Goal: Transaction & Acquisition: Download file/media

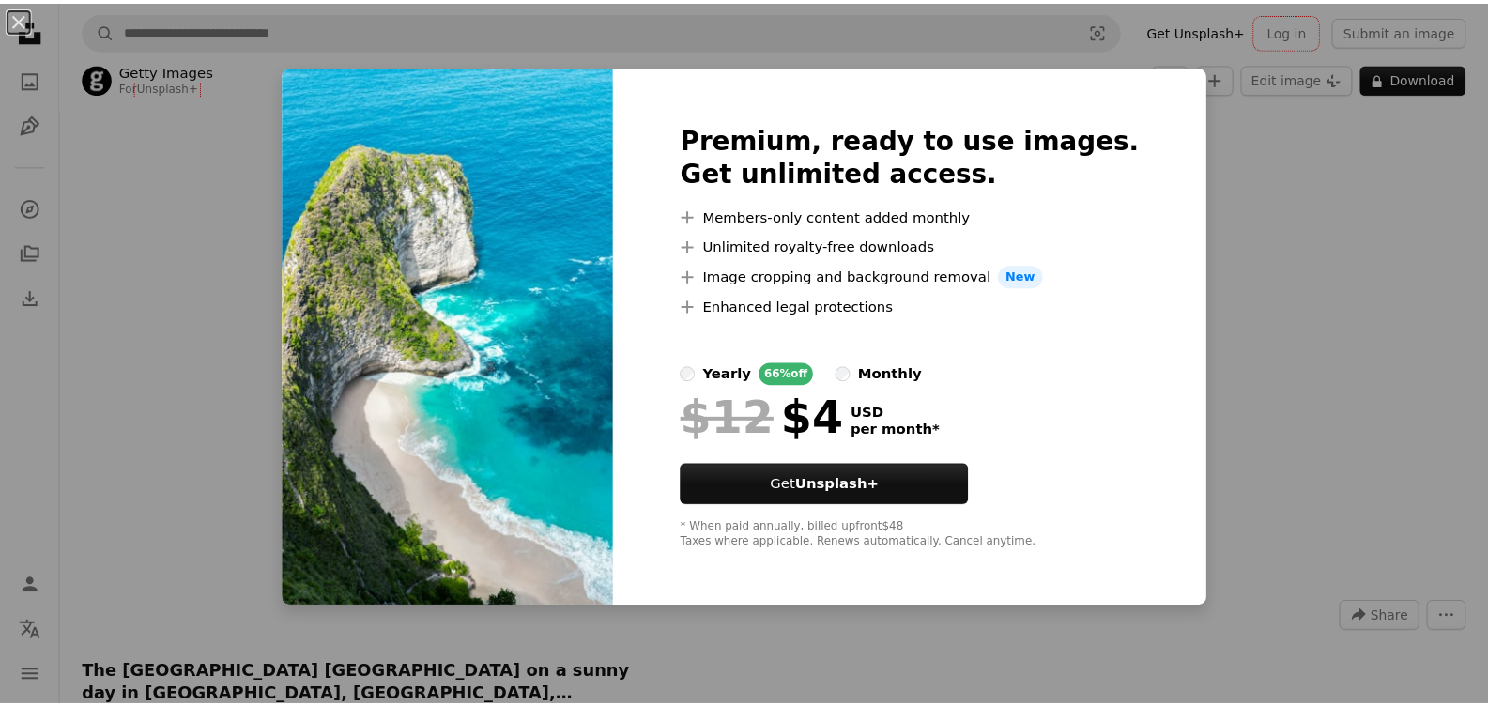
scroll to position [94, 0]
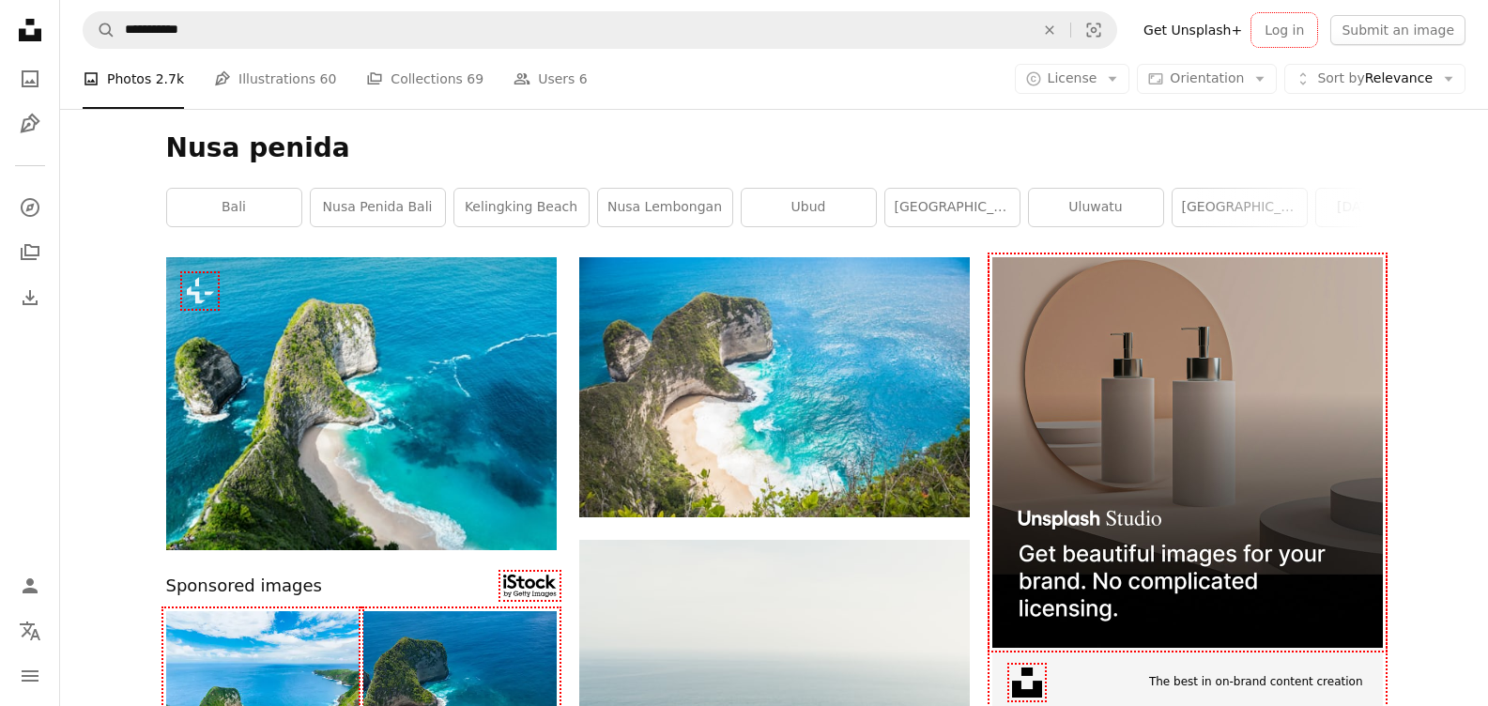
click at [246, 213] on link "bali" at bounding box center [234, 208] width 134 height 38
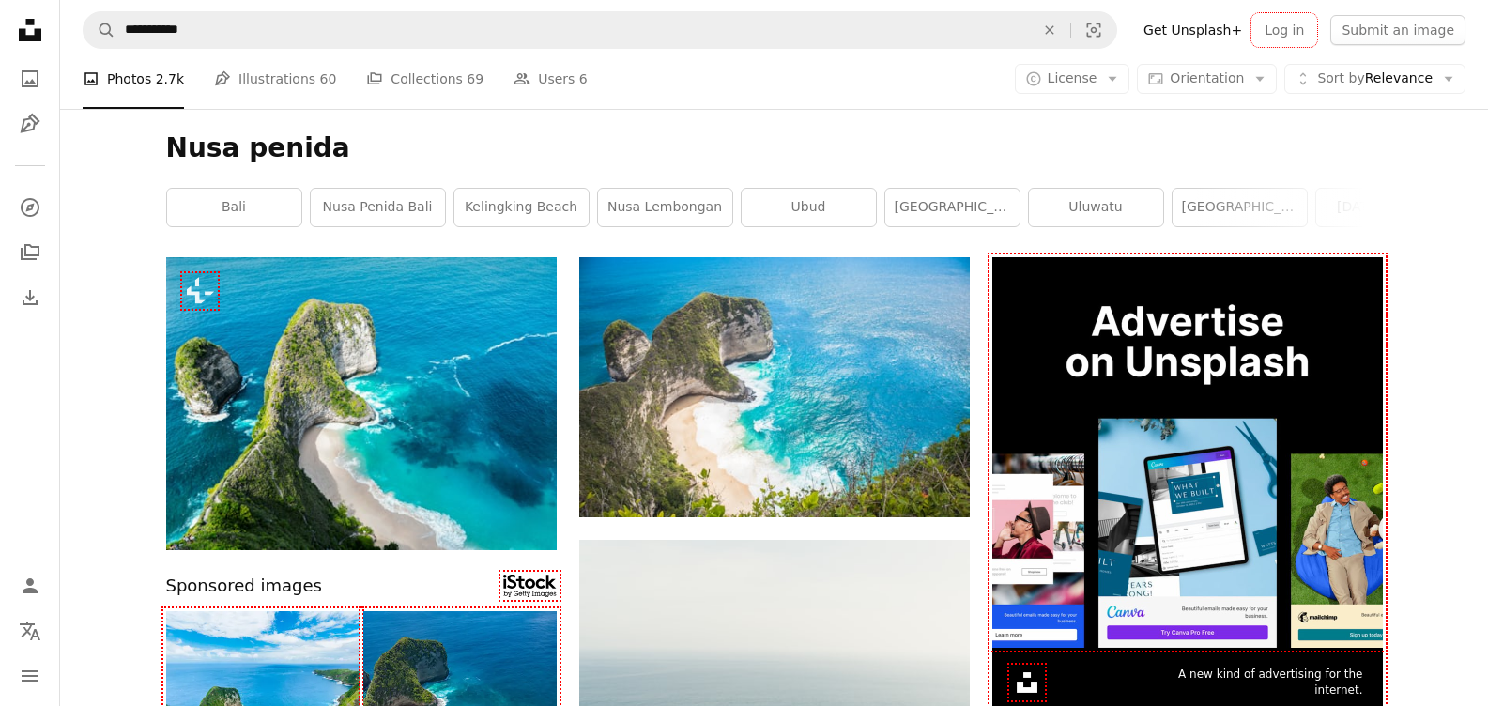
click at [360, 206] on link "nusa penida bali" at bounding box center [378, 208] width 134 height 38
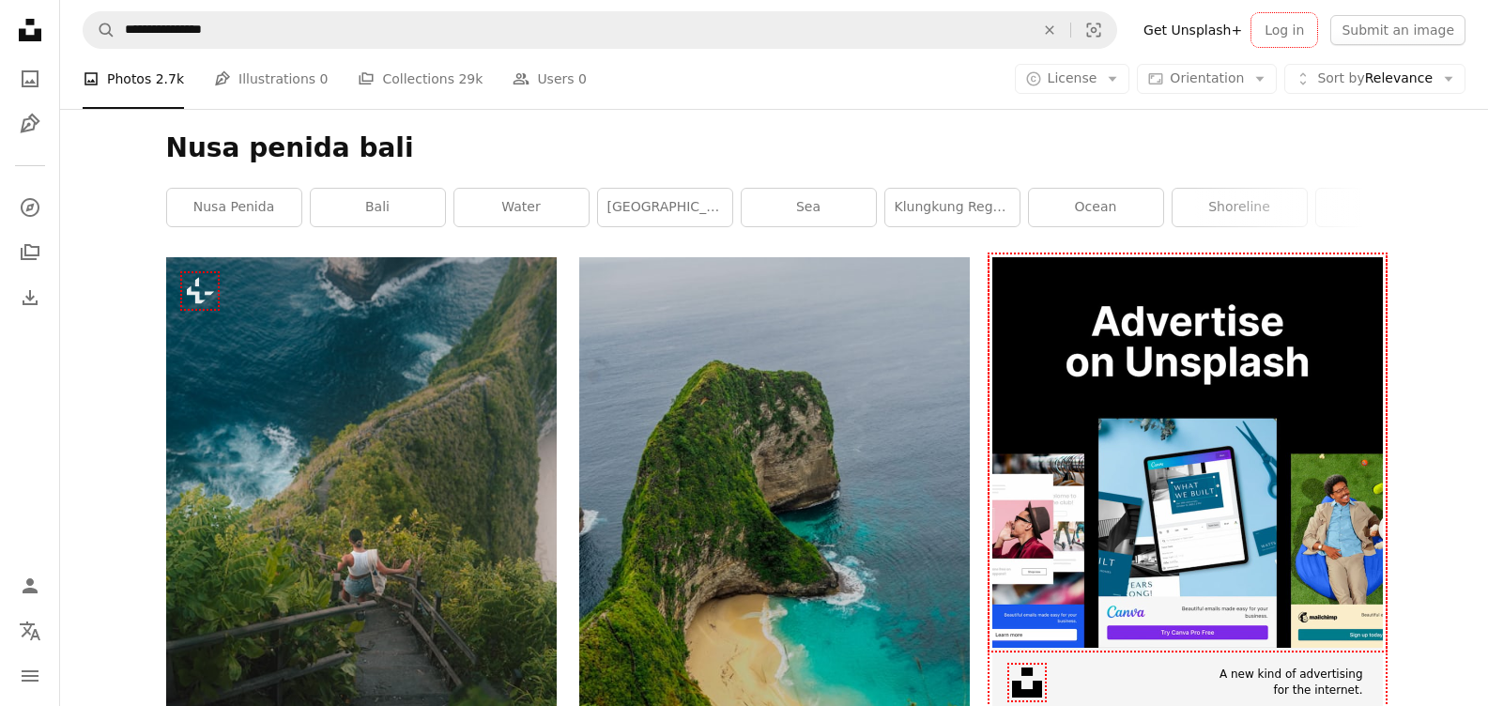
click at [1121, 84] on icon "Arrow down" at bounding box center [1112, 78] width 17 height 17
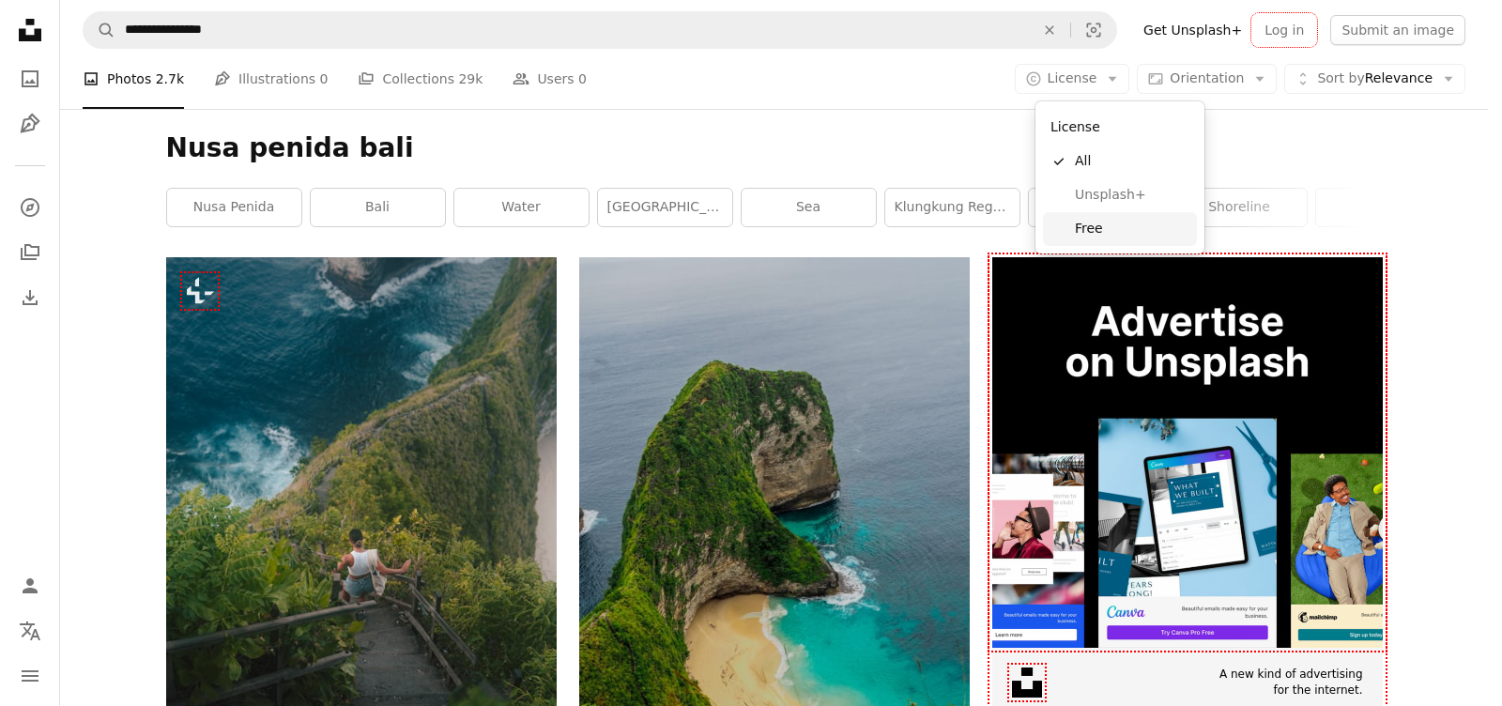
click at [1098, 220] on span "Free" at bounding box center [1132, 229] width 115 height 19
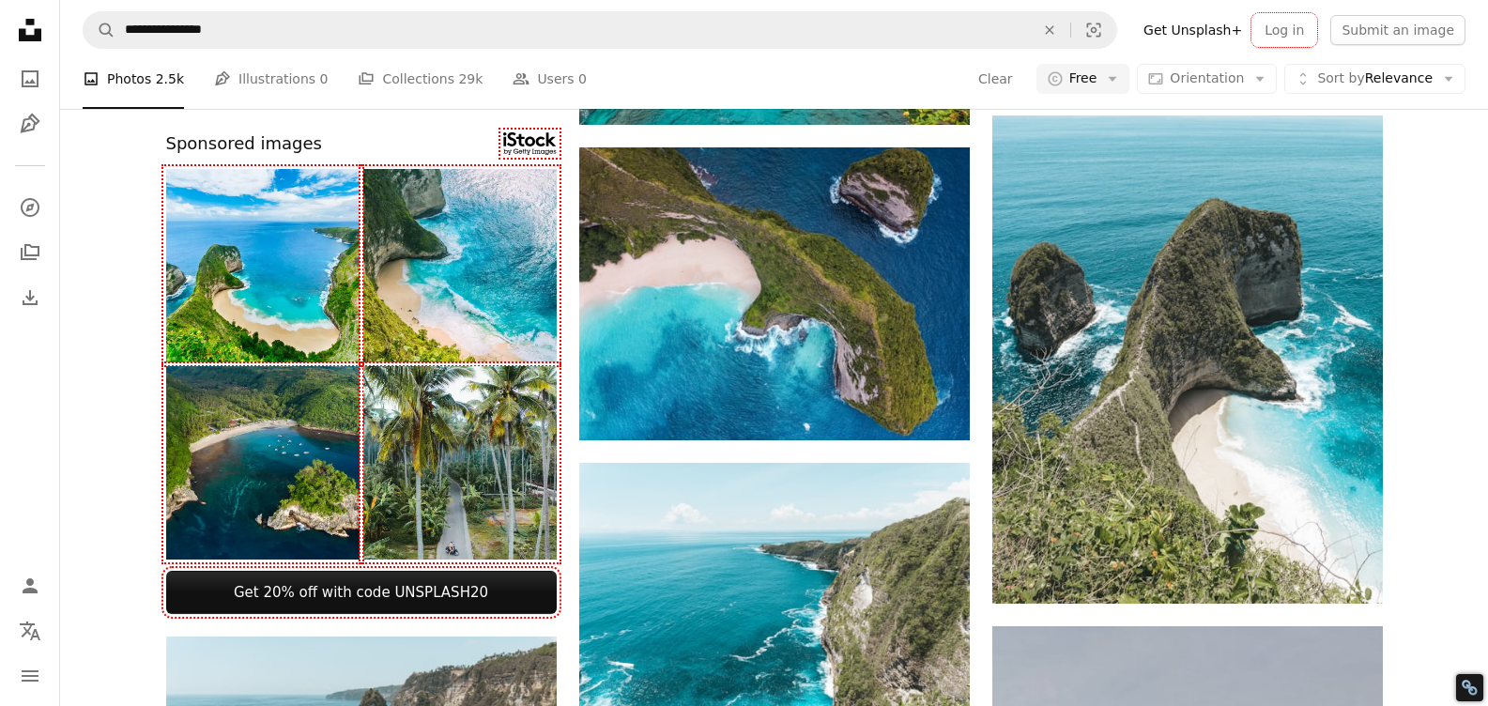
scroll to position [563, 0]
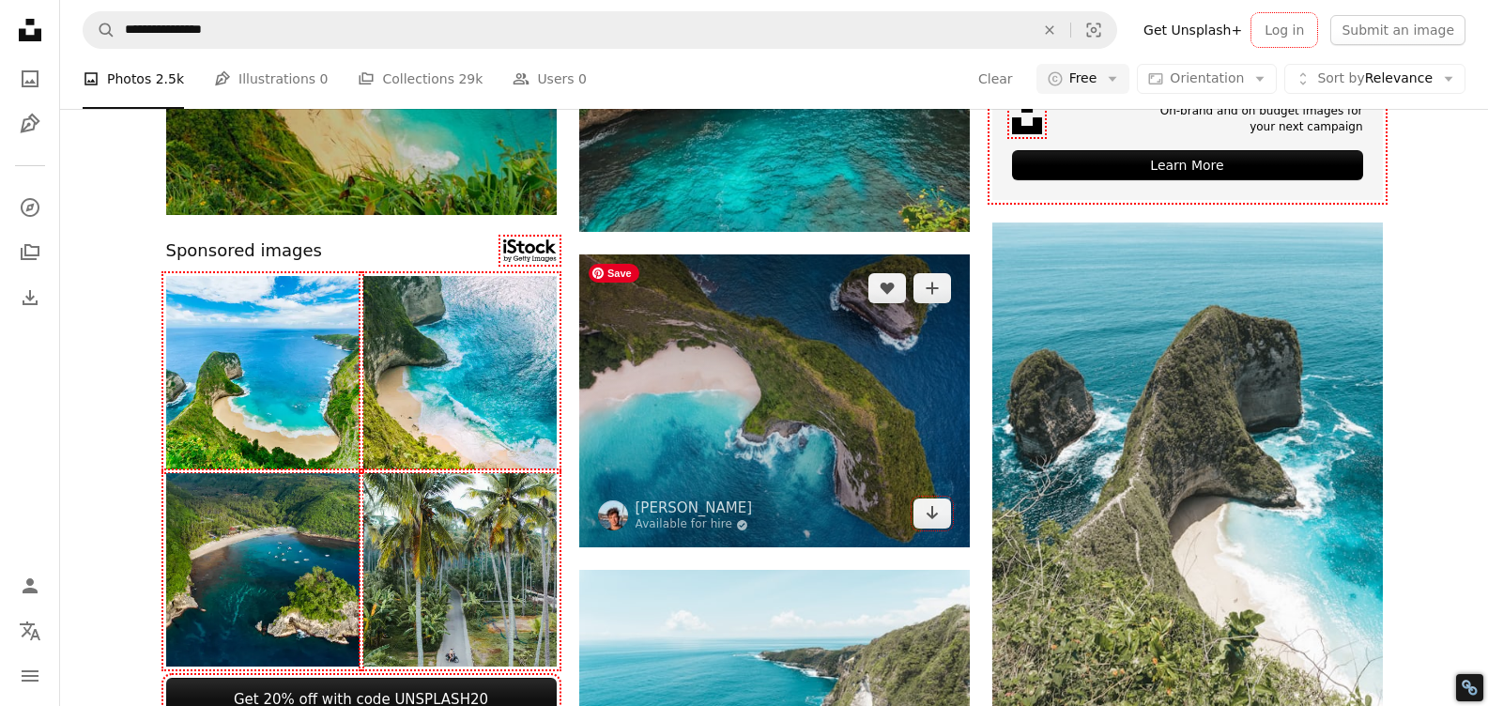
click at [783, 356] on img at bounding box center [774, 400] width 391 height 293
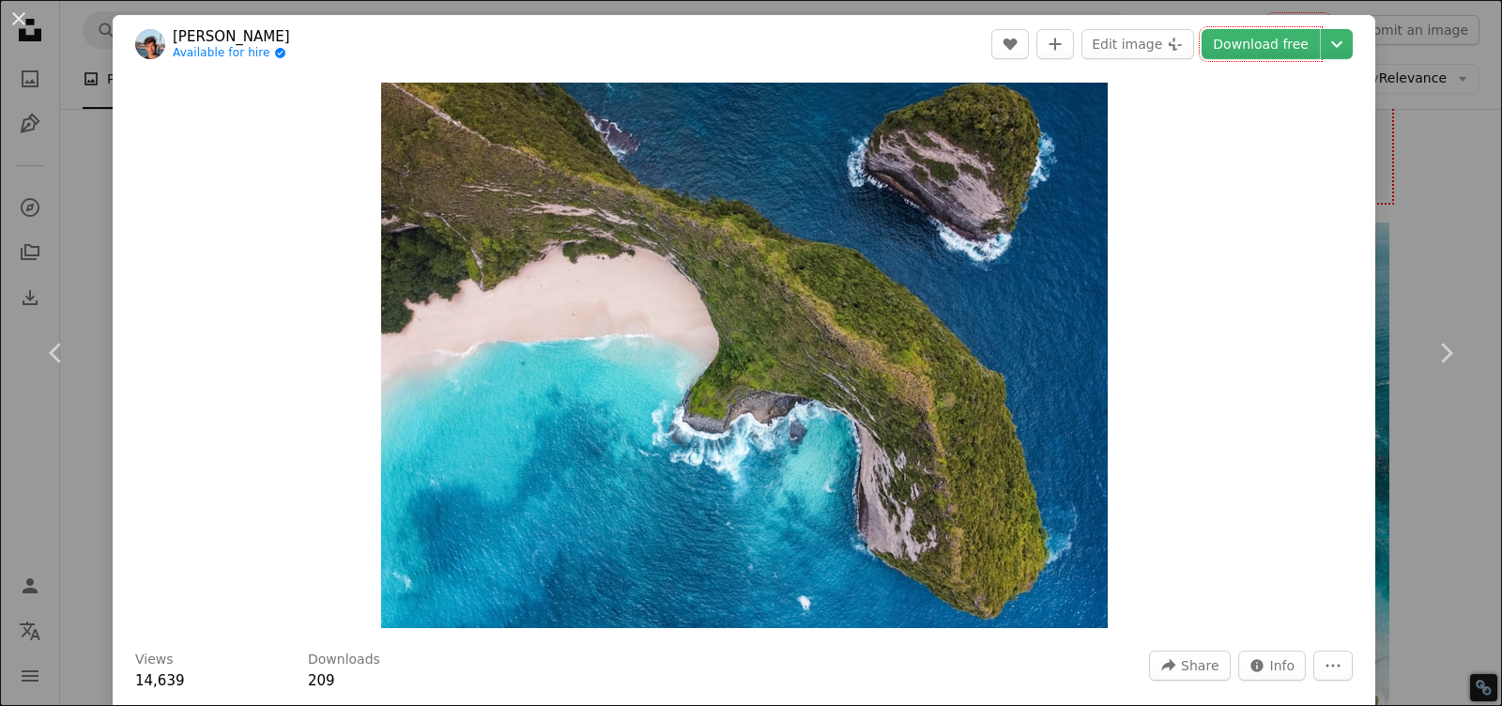
click at [1221, 50] on link "Download free" at bounding box center [1261, 44] width 118 height 30
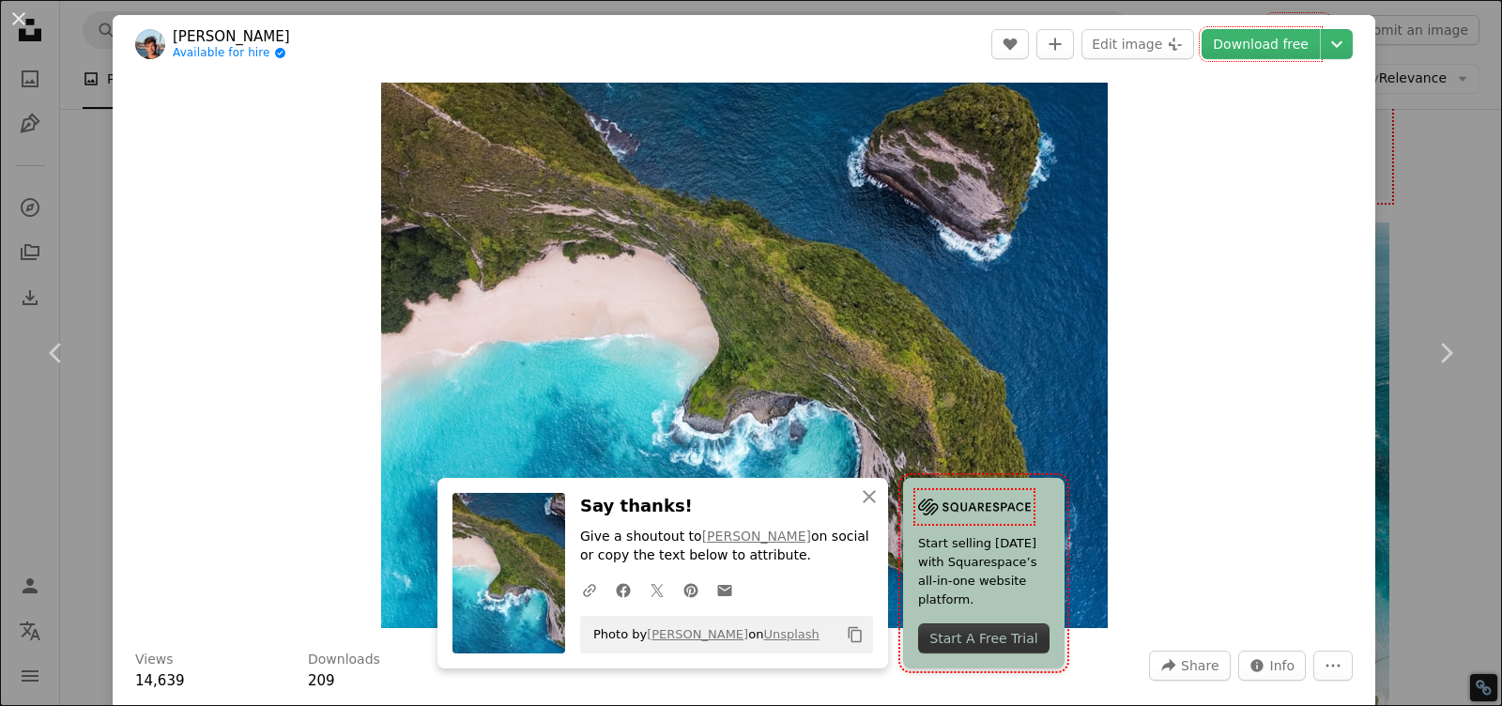
click at [18, 24] on button "An X shape" at bounding box center [19, 19] width 23 height 23
